Goal: Task Accomplishment & Management: Complete application form

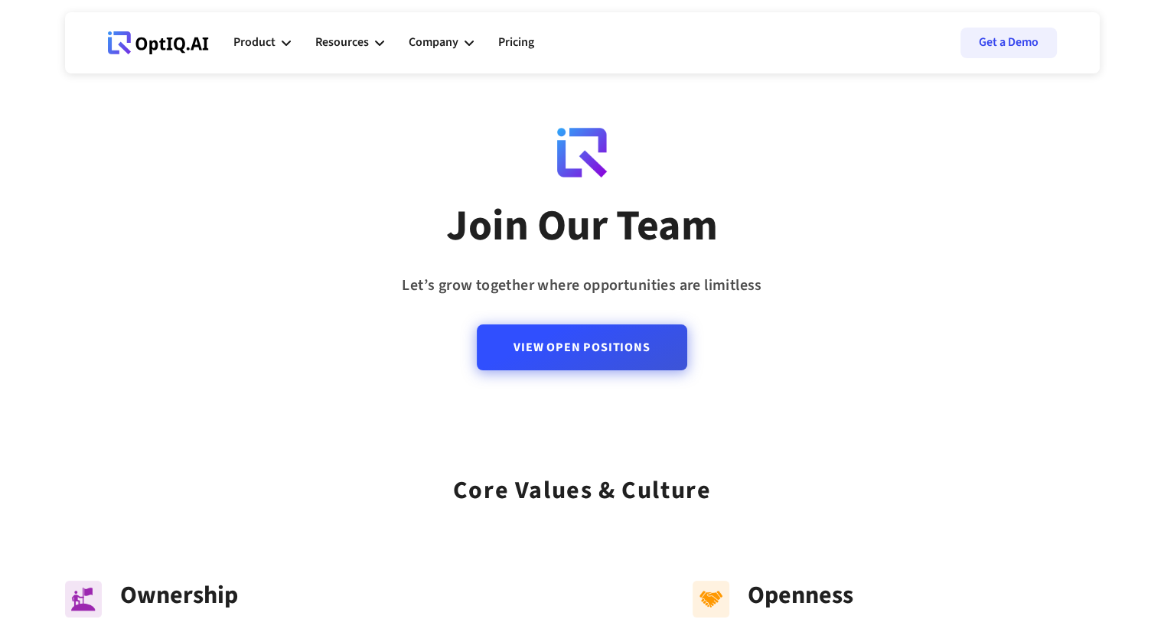
click at [588, 333] on link "View Open Positions" at bounding box center [582, 347] width 210 height 46
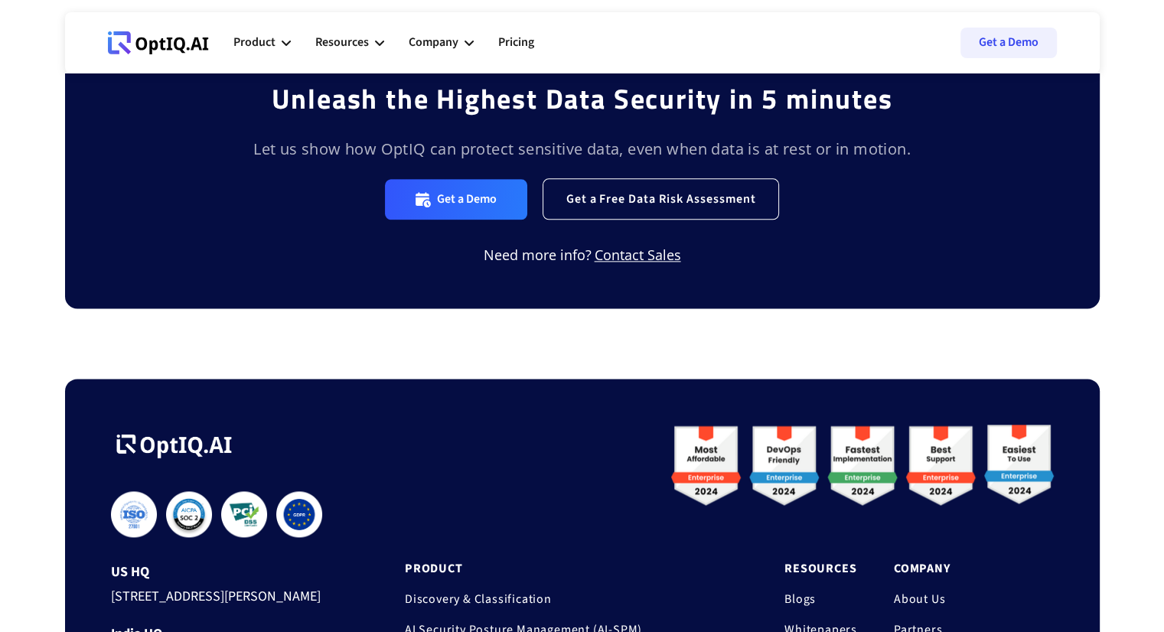
scroll to position [2264, 0]
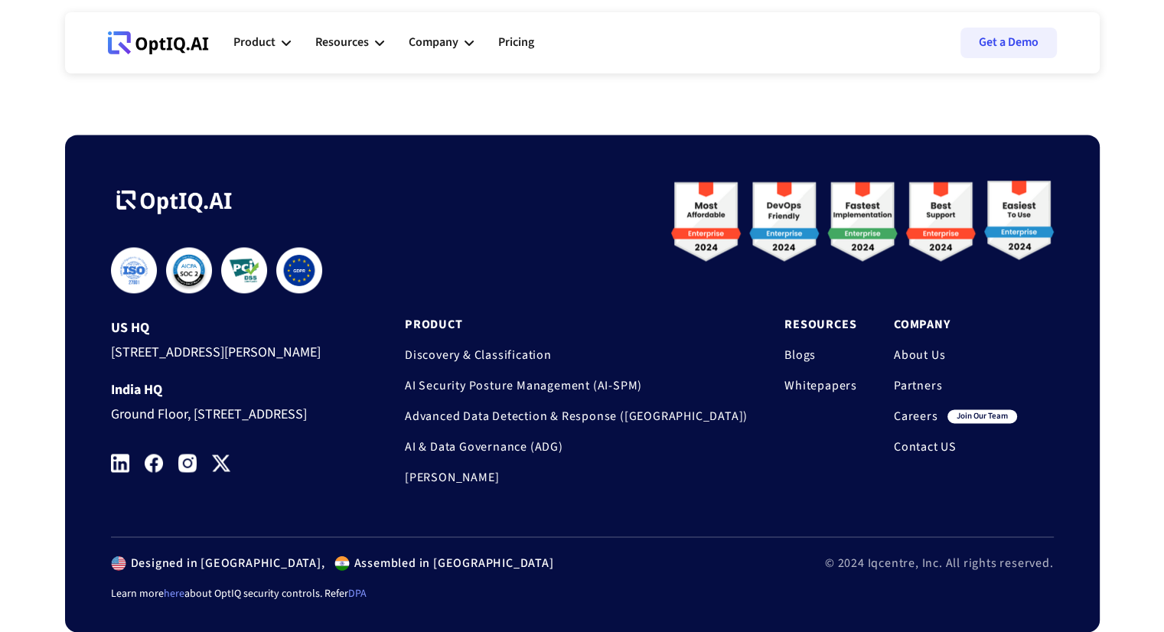
click at [112, 461] on img at bounding box center [120, 463] width 18 height 18
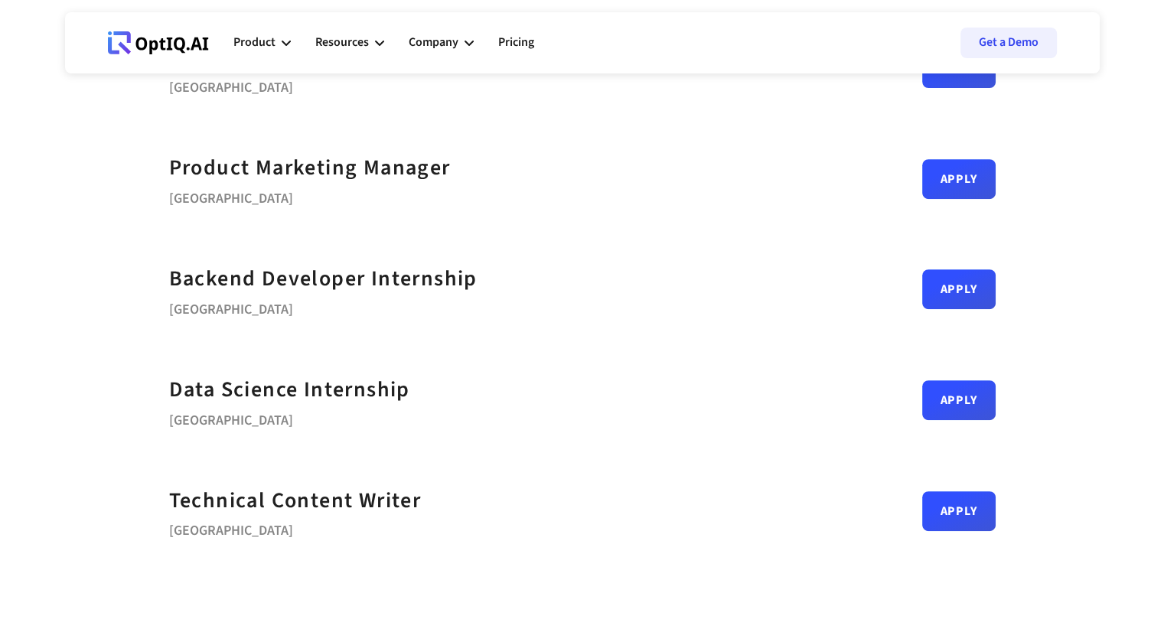
scroll to position [611, 0]
click at [947, 285] on link "Apply" at bounding box center [958, 282] width 73 height 40
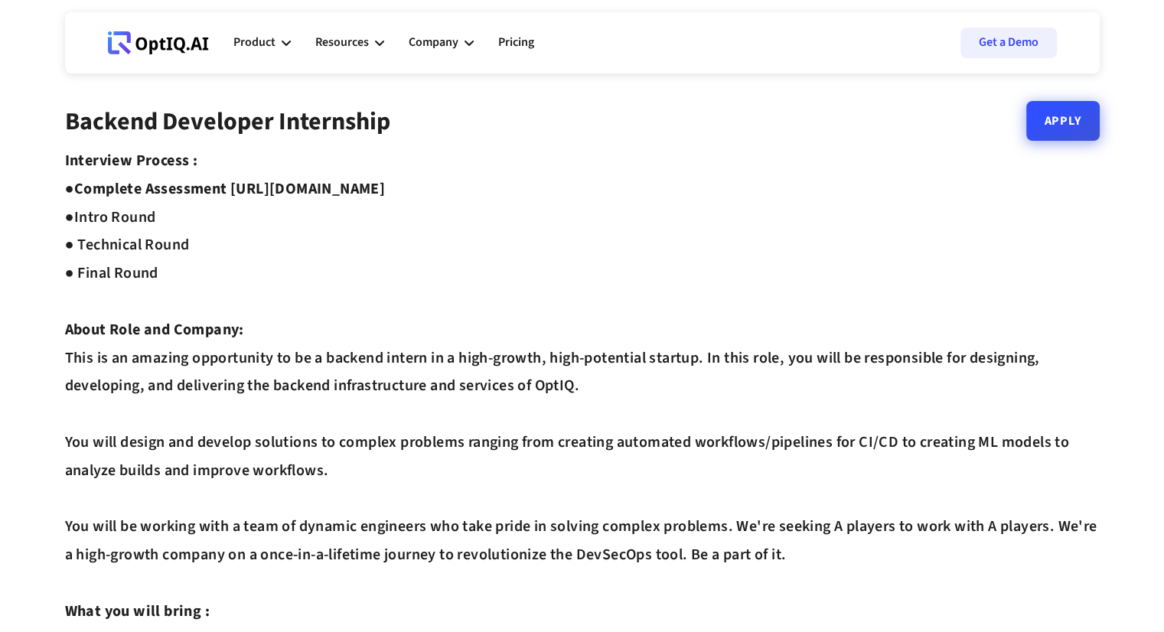
click at [1058, 140] on link "Apply" at bounding box center [1062, 121] width 73 height 40
